Goal: Information Seeking & Learning: Check status

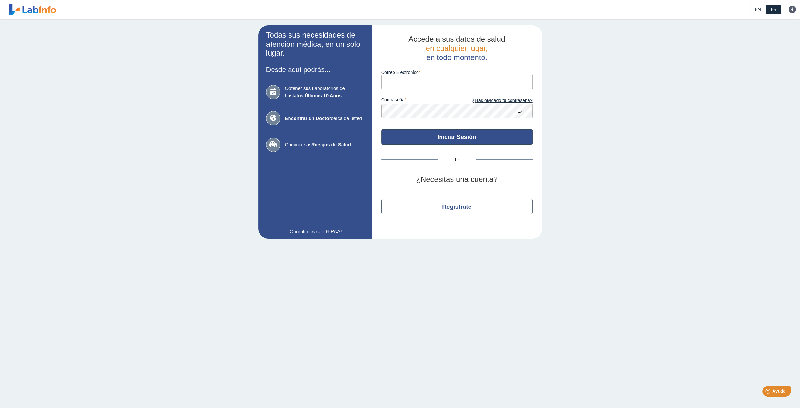
type input "[EMAIL_ADDRESS][DOMAIN_NAME]"
drag, startPoint x: 471, startPoint y: 139, endPoint x: 476, endPoint y: 139, distance: 5.1
click at [471, 139] on button "Iniciar Sesión" at bounding box center [456, 136] width 151 height 15
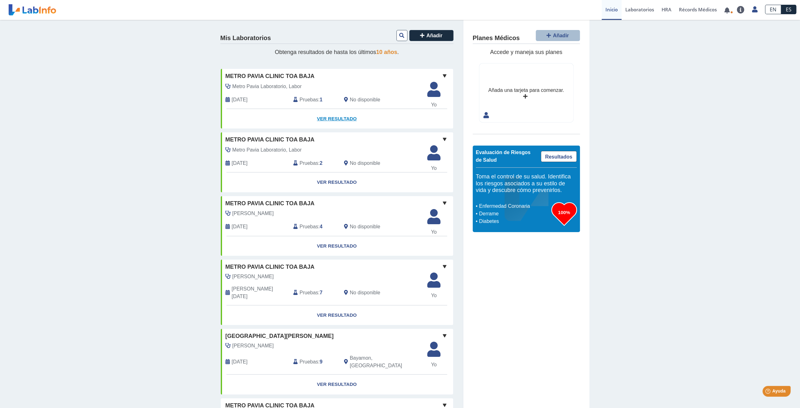
click at [335, 116] on link "Ver Resultado" at bounding box center [337, 119] width 232 height 20
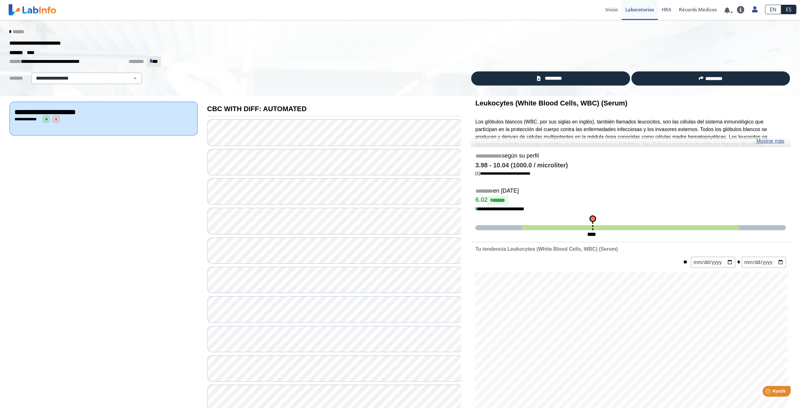
scroll to position [52, 0]
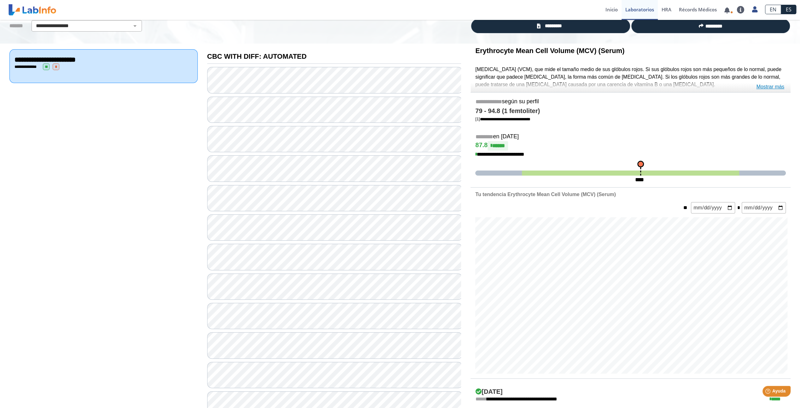
click at [767, 87] on link "Mostrar más" at bounding box center [770, 87] width 28 height 8
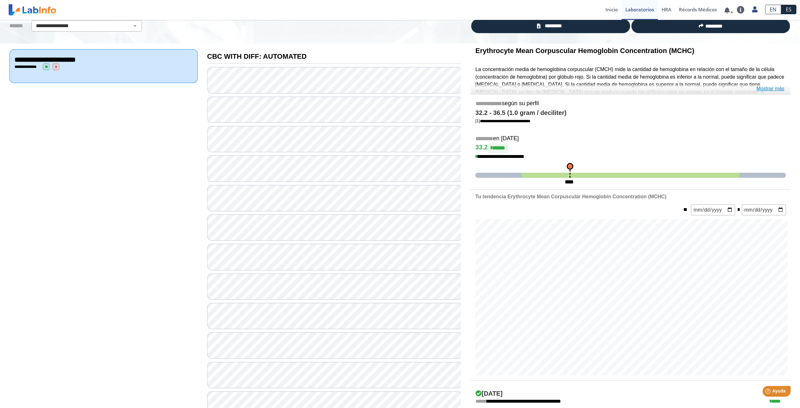
click at [779, 89] on link "Mostrar más" at bounding box center [770, 89] width 28 height 8
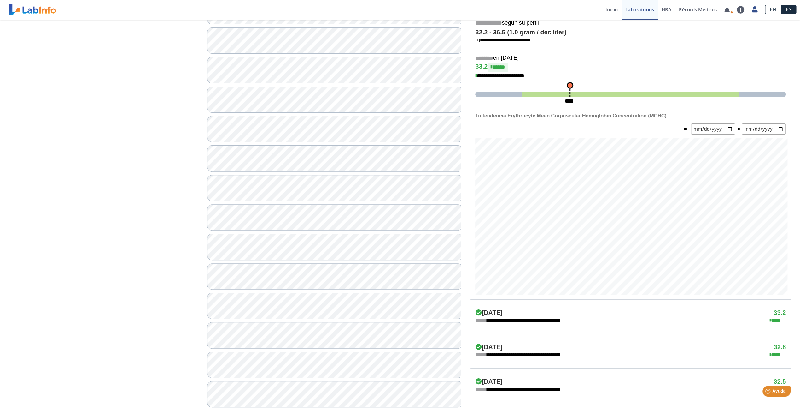
scroll to position [158, 0]
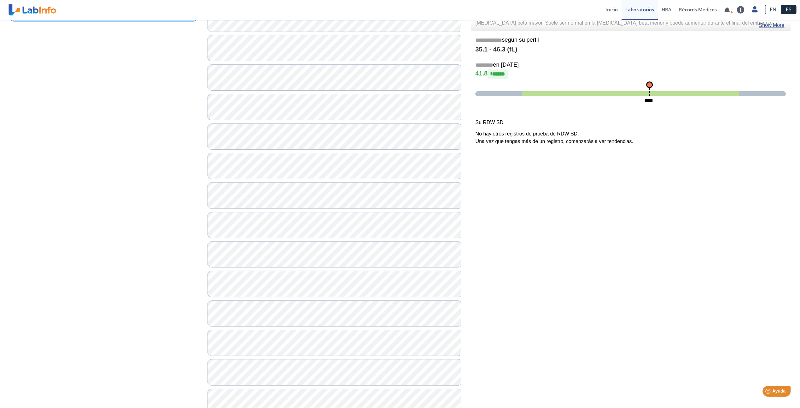
scroll to position [105, 0]
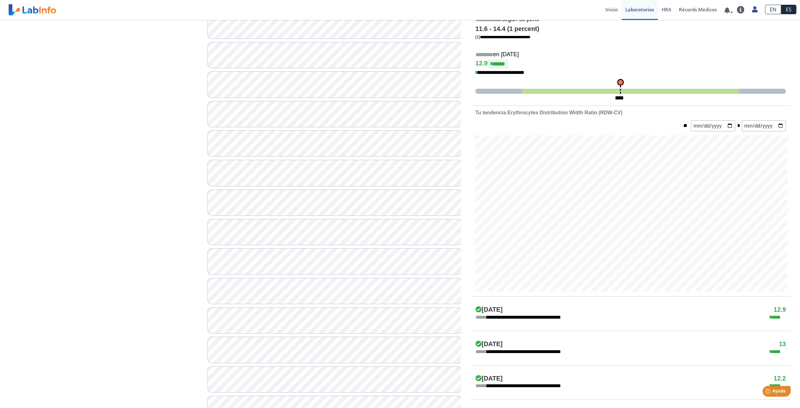
scroll to position [158, 0]
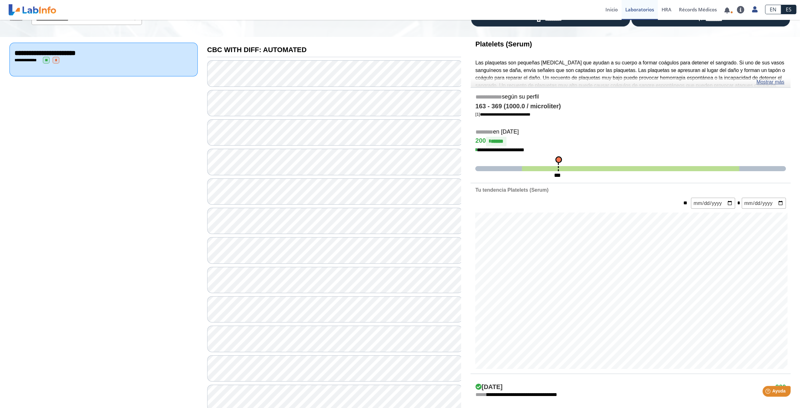
scroll to position [52, 0]
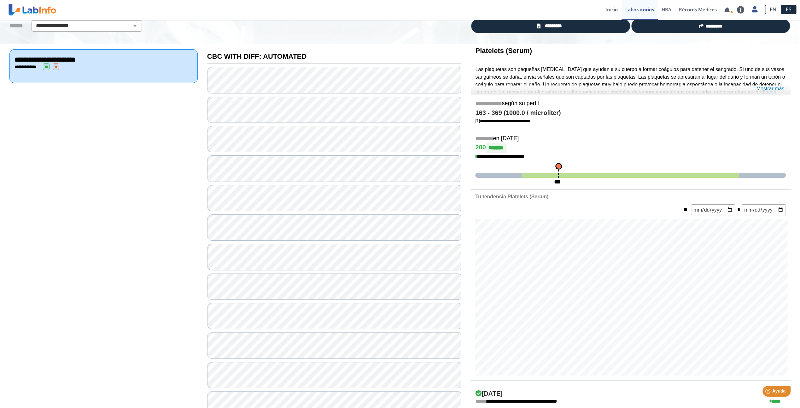
click at [771, 88] on link "Mostrar más" at bounding box center [770, 89] width 28 height 8
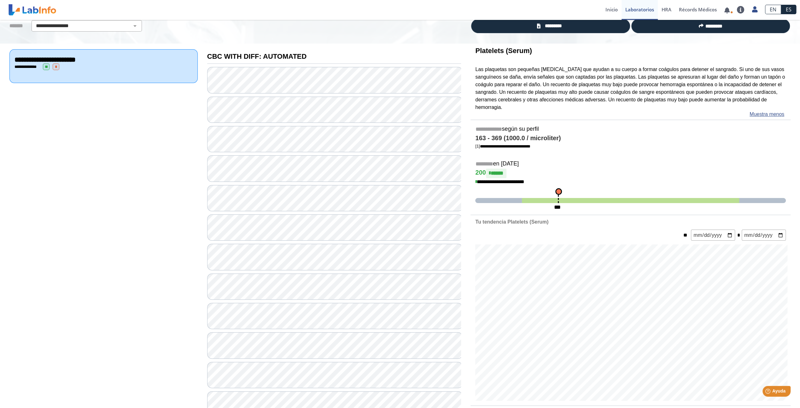
scroll to position [105, 0]
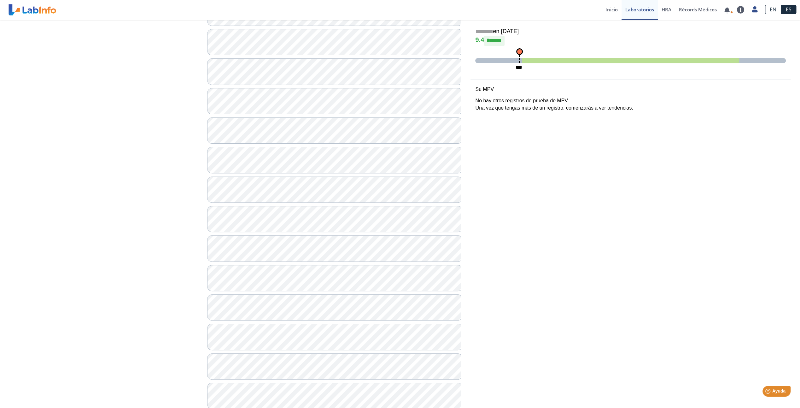
scroll to position [158, 0]
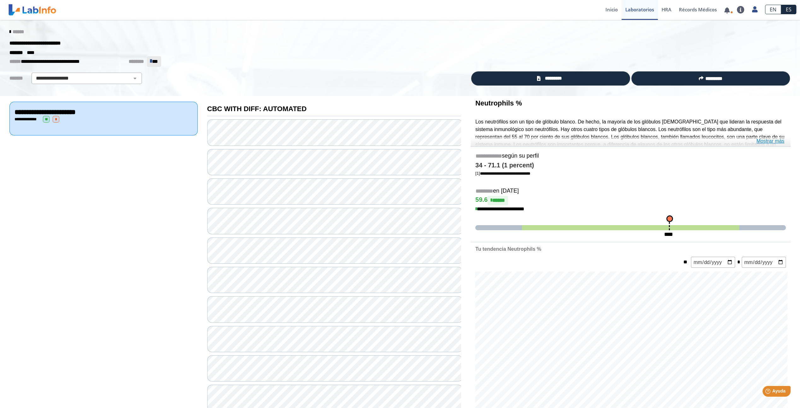
click at [775, 142] on link "Mostrar más" at bounding box center [770, 141] width 28 height 8
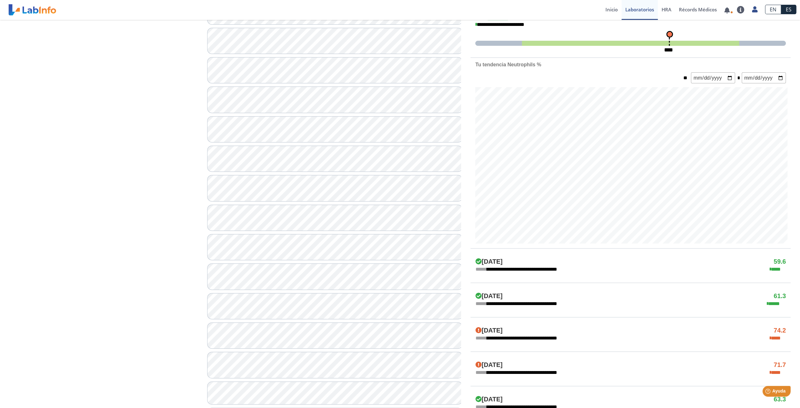
scroll to position [263, 0]
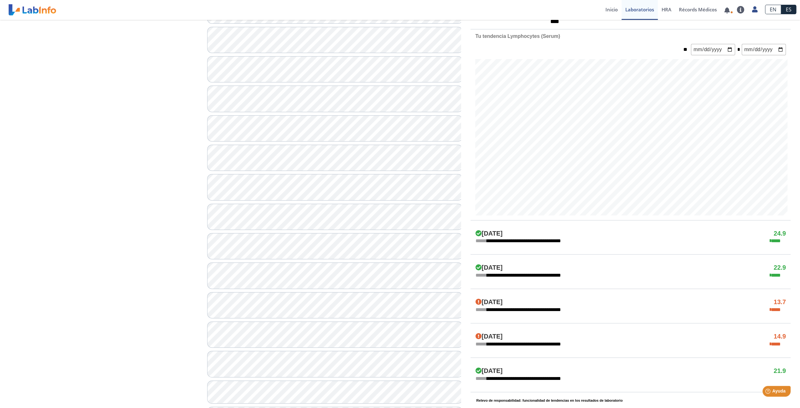
scroll to position [158, 0]
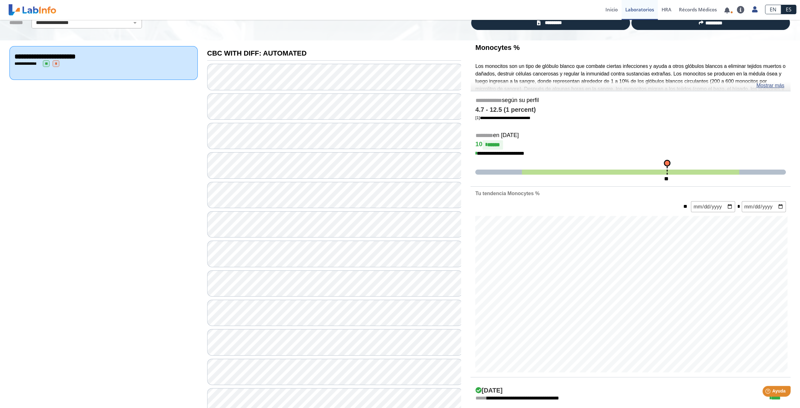
scroll to position [52, 0]
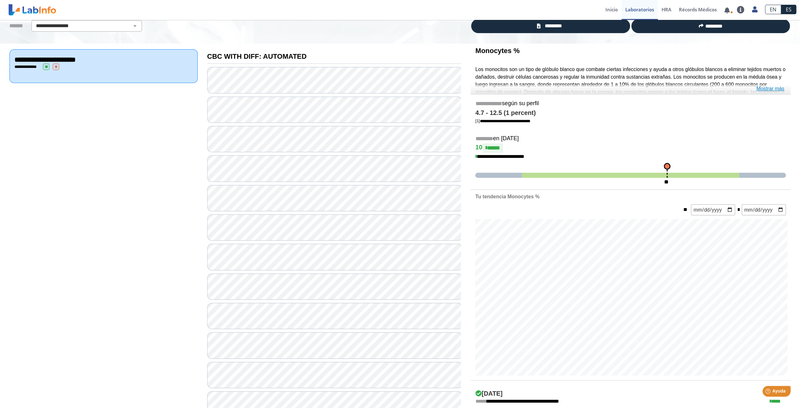
click at [776, 91] on link "Mostrar más" at bounding box center [770, 89] width 28 height 8
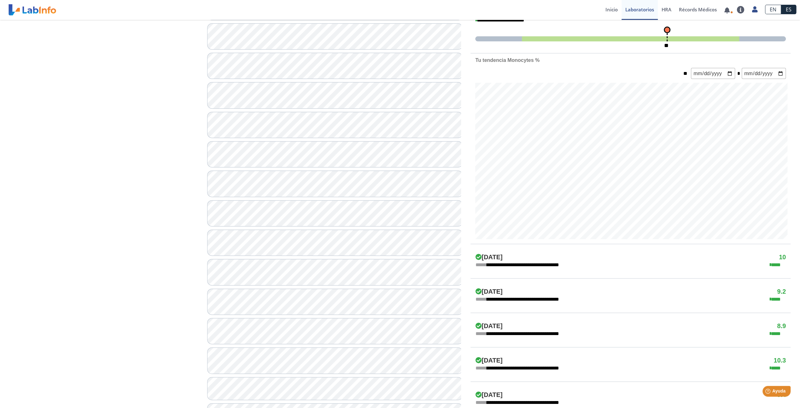
scroll to position [263, 0]
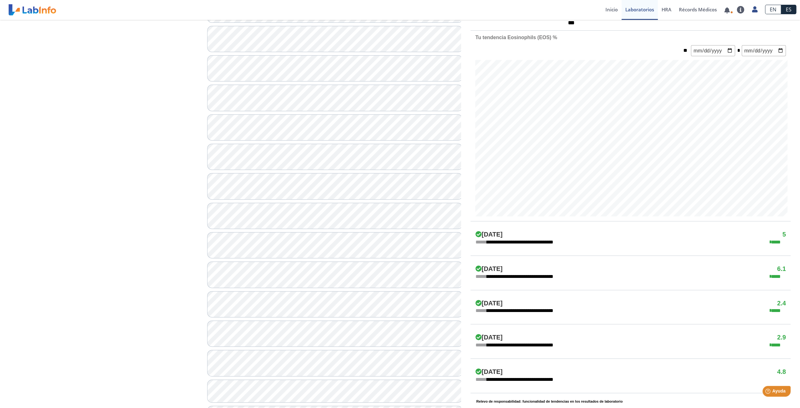
scroll to position [263, 0]
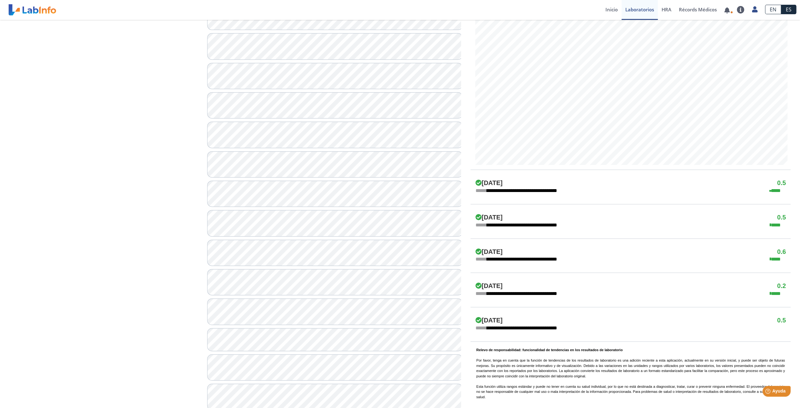
scroll to position [368, 0]
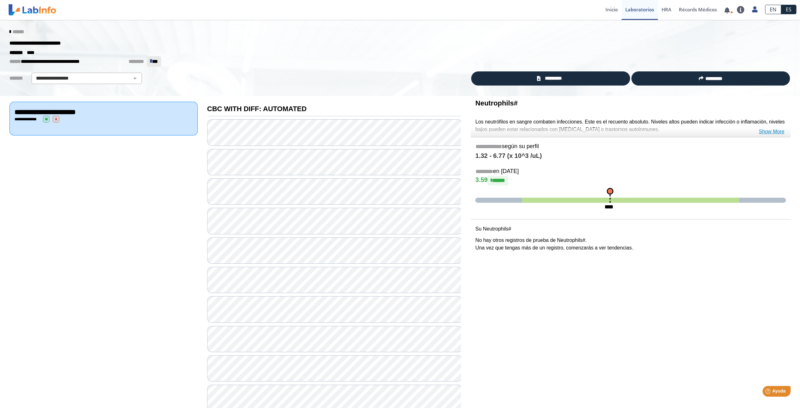
click at [768, 132] on link "Show More" at bounding box center [772, 132] width 26 height 8
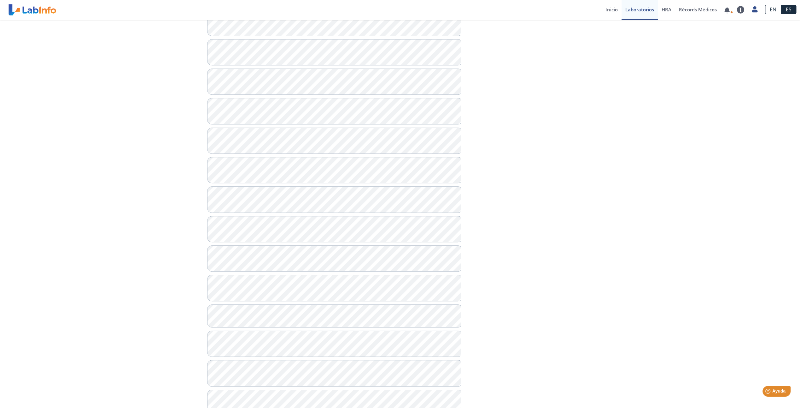
scroll to position [368, 0]
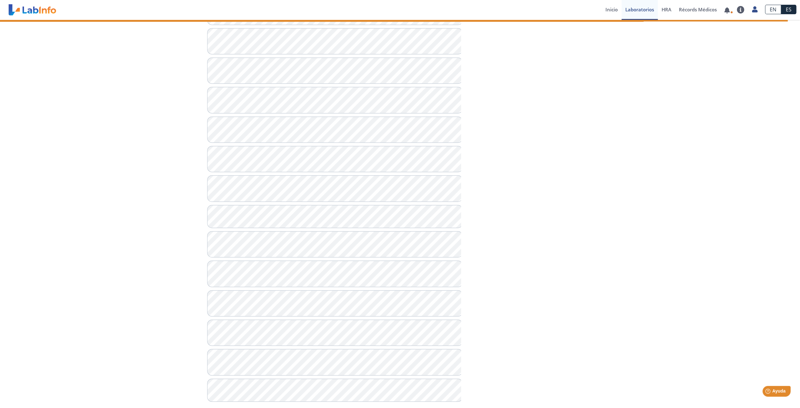
scroll to position [395, 0]
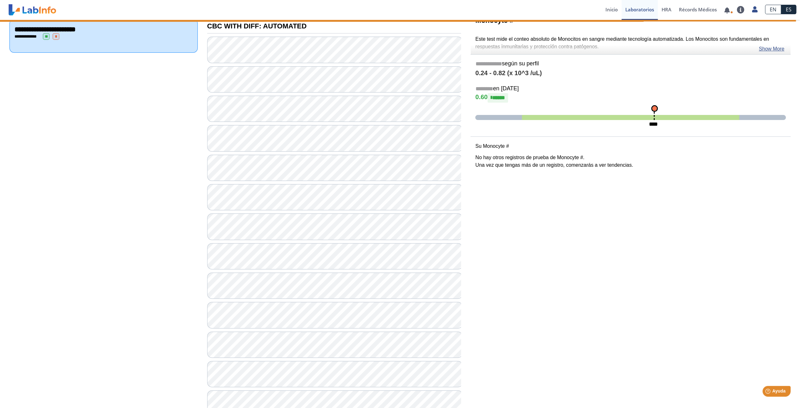
scroll to position [79, 0]
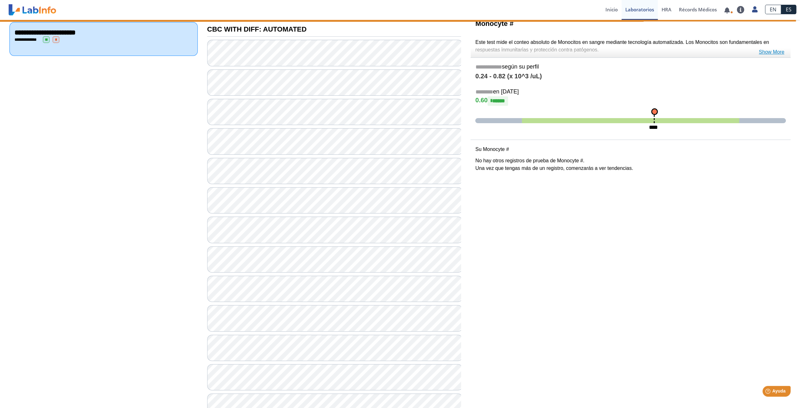
click at [777, 54] on link "Show More" at bounding box center [772, 52] width 26 height 8
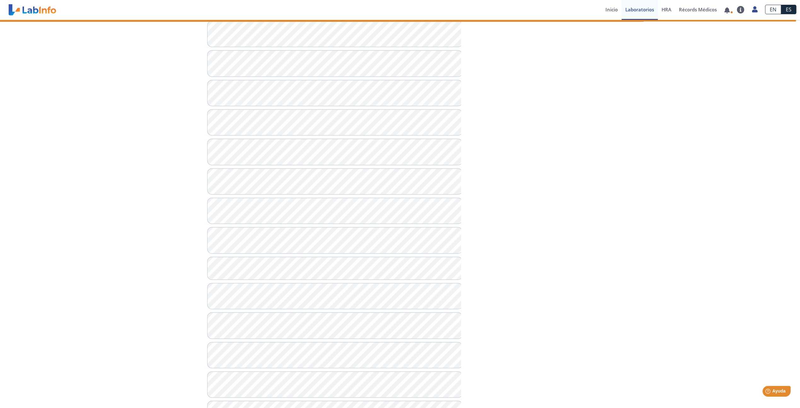
scroll to position [395, 0]
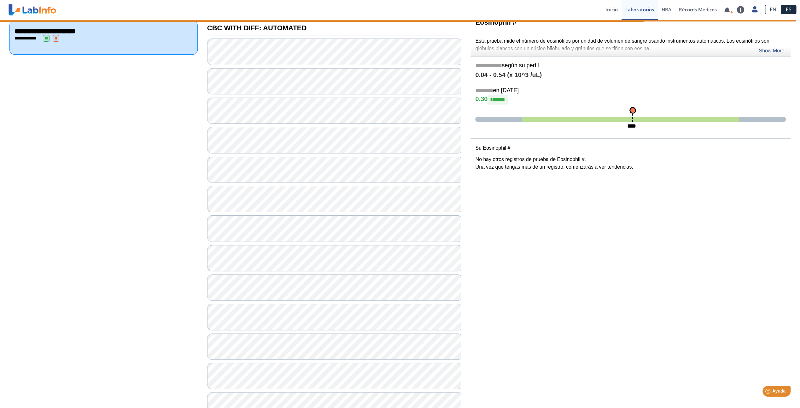
scroll to position [79, 0]
click at [779, 50] on link "Show More" at bounding box center [772, 52] width 26 height 8
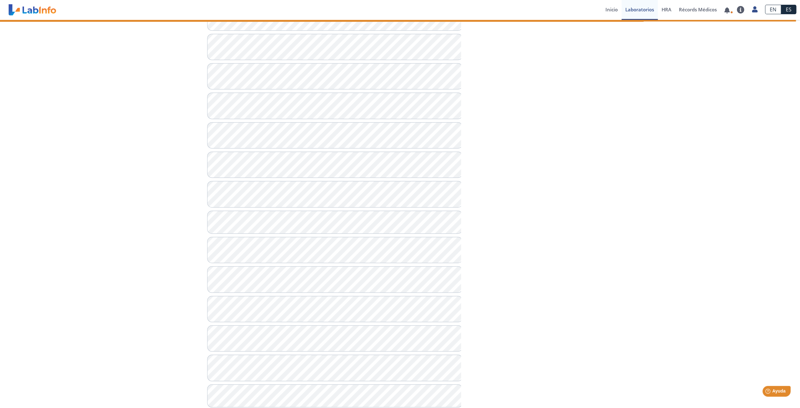
scroll to position [395, 0]
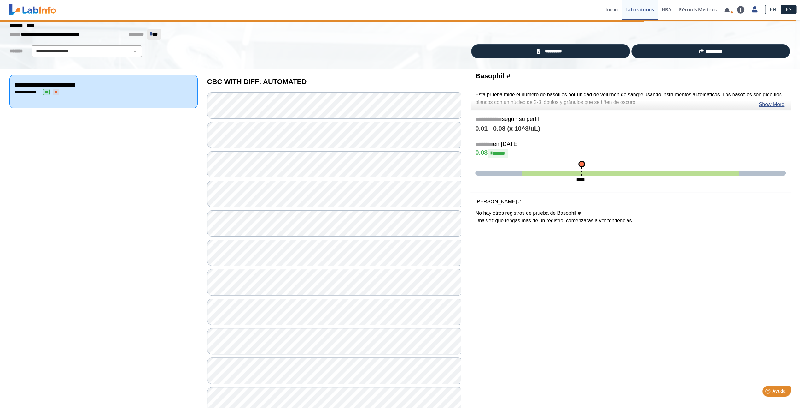
scroll to position [27, 0]
click at [772, 106] on link "Show More" at bounding box center [772, 105] width 26 height 8
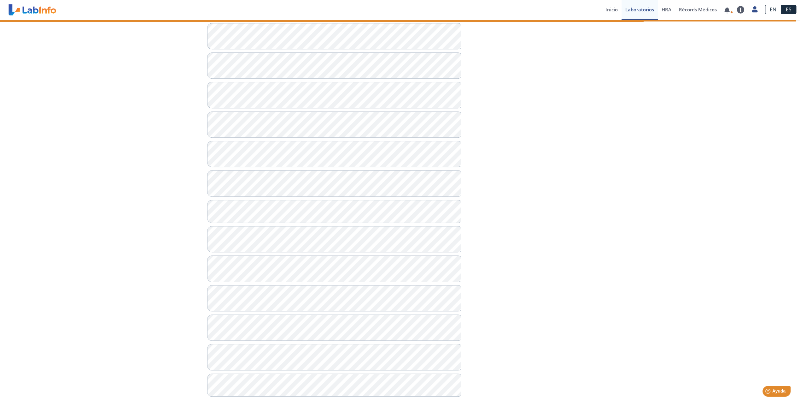
scroll to position [395, 0]
